Goal: Use online tool/utility: Utilize a website feature to perform a specific function

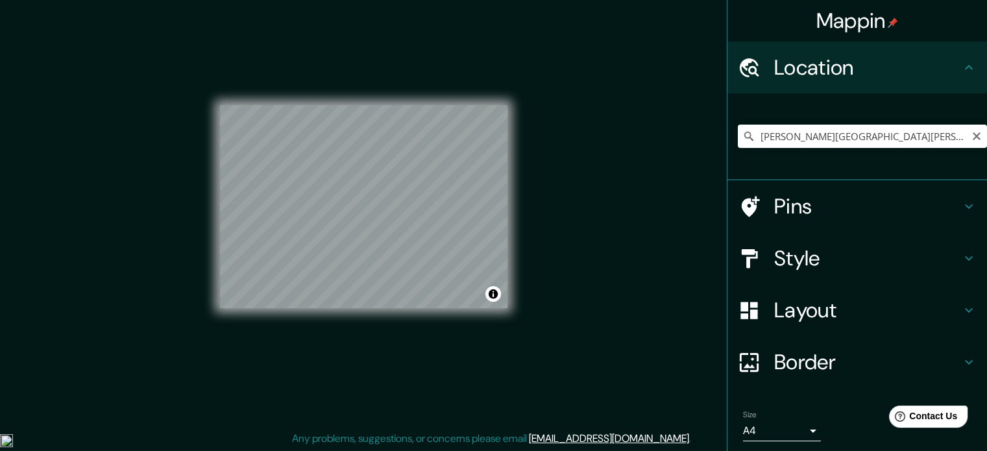
scroll to position [25, 0]
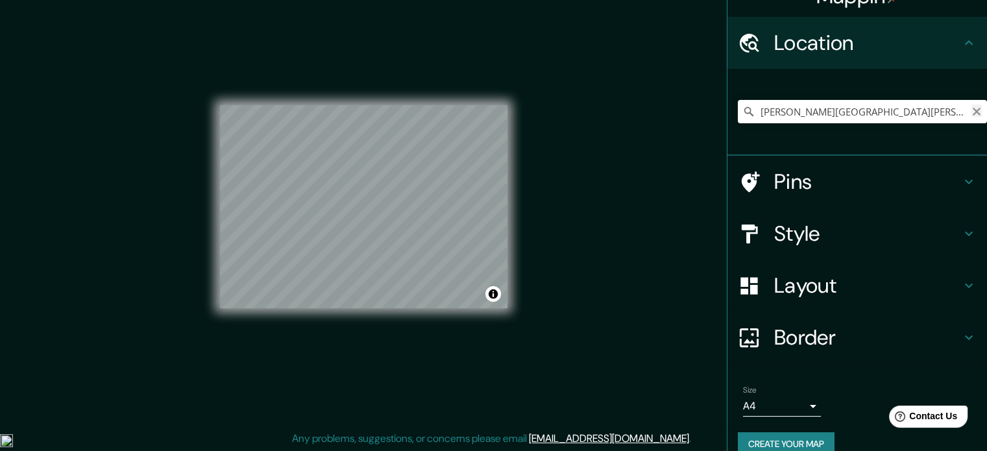
click at [972, 114] on icon "Clear" at bounding box center [977, 111] width 10 height 10
click at [896, 101] on input "Pick your city or area" at bounding box center [862, 111] width 249 height 23
paste input "[GEOGRAPHIC_DATA]"
type input "[STREET_ADDRESS]"
click at [973, 113] on icon "Clear" at bounding box center [977, 112] width 8 height 8
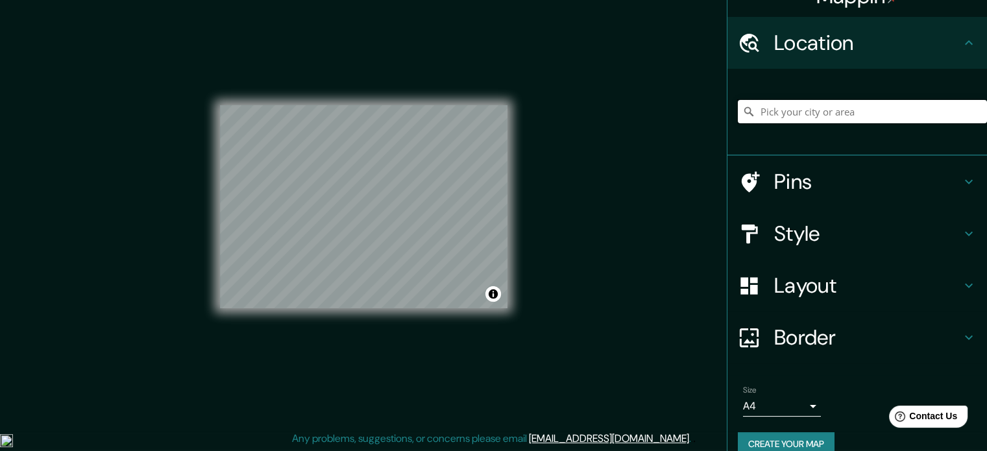
click at [860, 103] on input "Pick your city or area" at bounding box center [862, 111] width 249 height 23
paste input "[GEOGRAPHIC_DATA]"
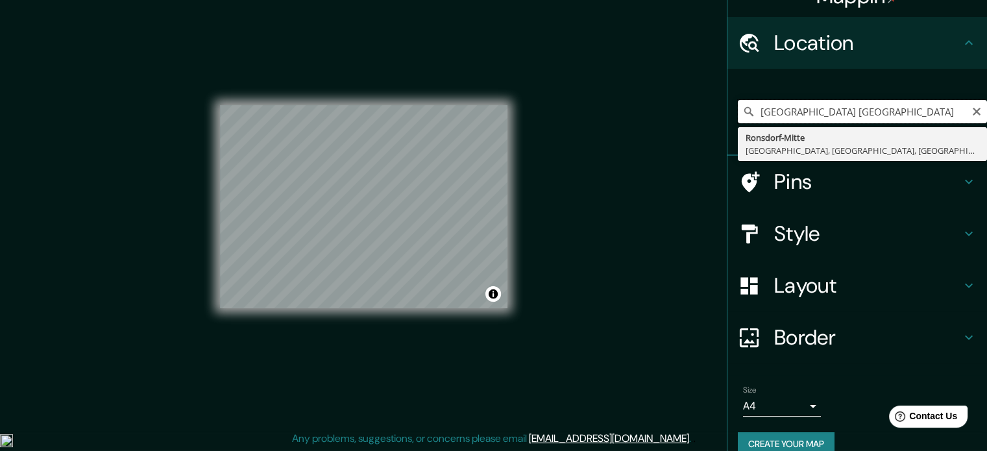
click at [867, 109] on input "[GEOGRAPHIC_DATA] [GEOGRAPHIC_DATA]" at bounding box center [862, 111] width 249 height 23
click at [962, 116] on input "[GEOGRAPHIC_DATA] [PERSON_NAME][GEOGRAPHIC_DATA]" at bounding box center [862, 111] width 249 height 23
type input "[GEOGRAPHIC_DATA] [PERSON_NAME][GEOGRAPHIC_DATA]"
click at [972, 116] on icon "Clear" at bounding box center [977, 111] width 10 height 10
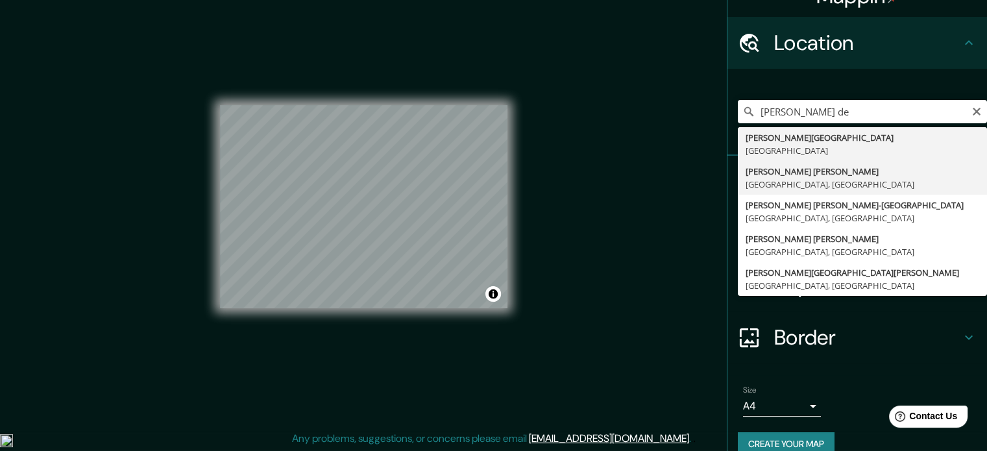
type input "[PERSON_NAME][GEOGRAPHIC_DATA][PERSON_NAME], [GEOGRAPHIC_DATA], [GEOGRAPHIC_DAT…"
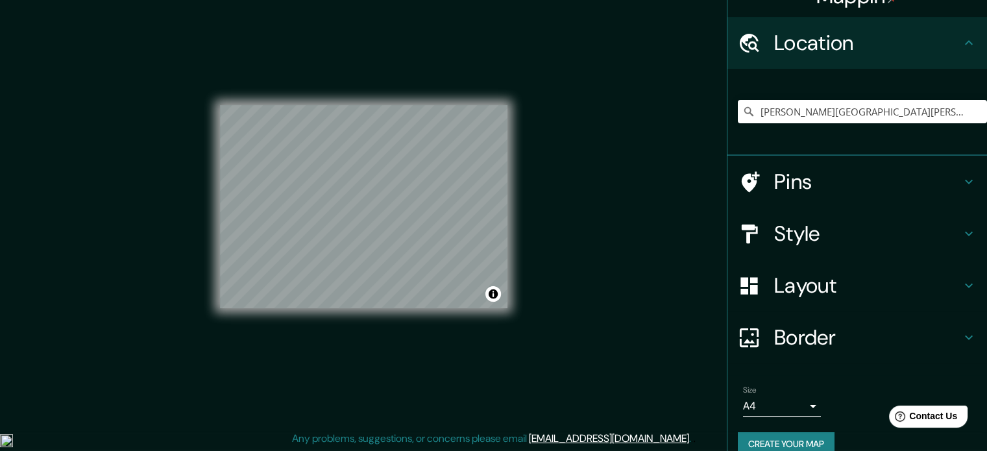
click at [334, 324] on div "© Mapbox © OpenStreetMap Improve this map" at bounding box center [364, 207] width 288 height 406
